Goal: Transaction & Acquisition: Subscribe to service/newsletter

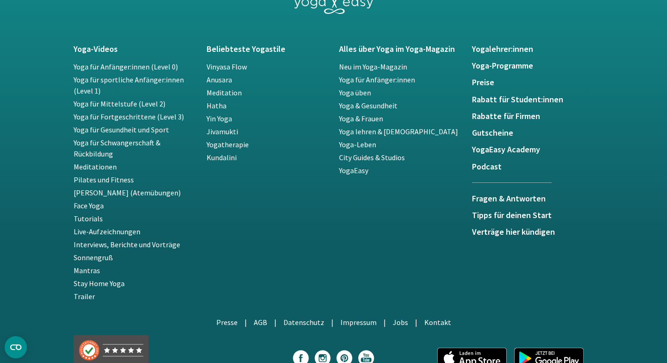
scroll to position [1698, 0]
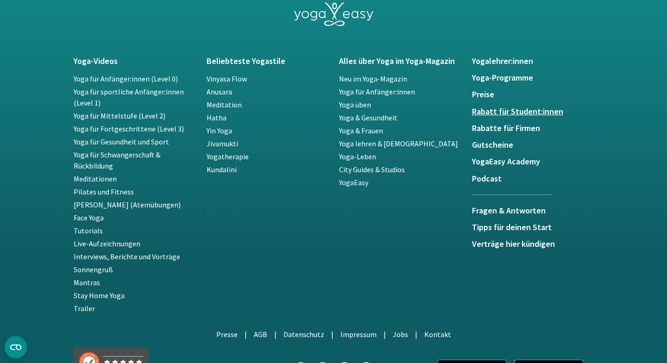
click at [483, 113] on h5 "Rabatt für Student:innen" at bounding box center [533, 111] width 122 height 9
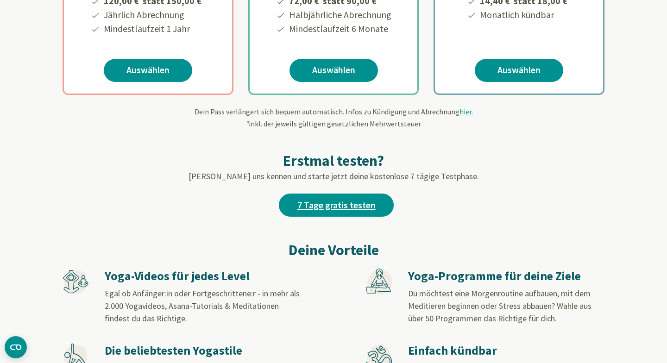
scroll to position [308, 0]
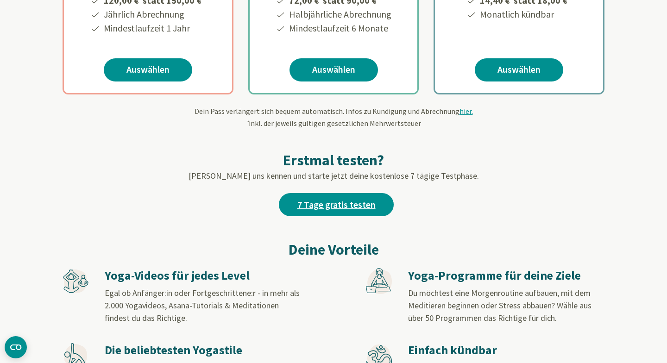
click at [324, 208] on link "7 Tage gratis testen" at bounding box center [336, 204] width 115 height 23
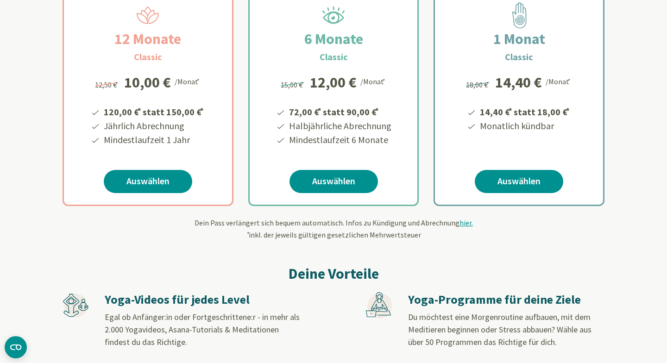
scroll to position [197, 0]
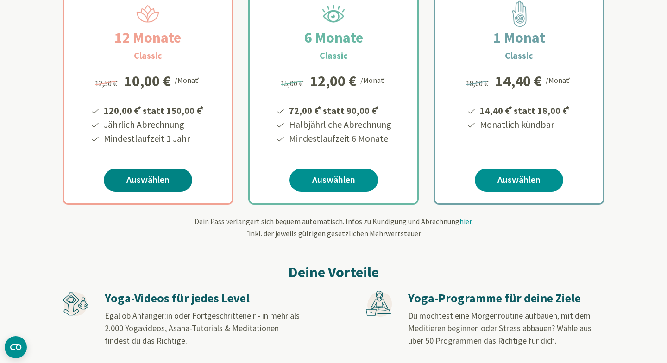
click at [157, 180] on link "Auswählen" at bounding box center [148, 180] width 88 height 23
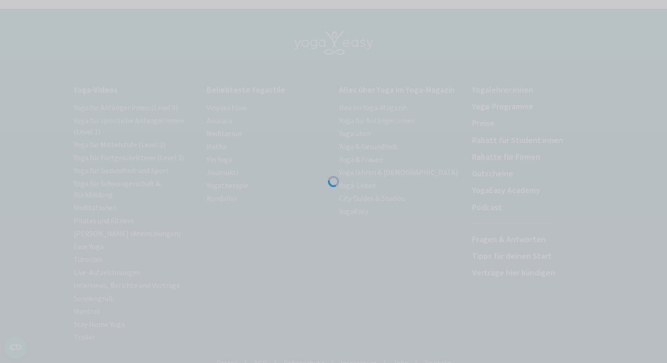
scroll to position [39, 0]
